Goal: Navigation & Orientation: Go to known website

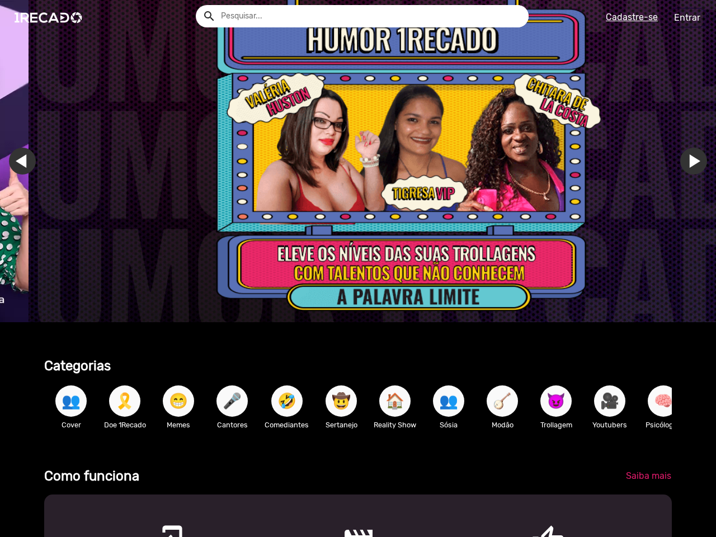
scroll to position [0, 360]
